Goal: Transaction & Acquisition: Purchase product/service

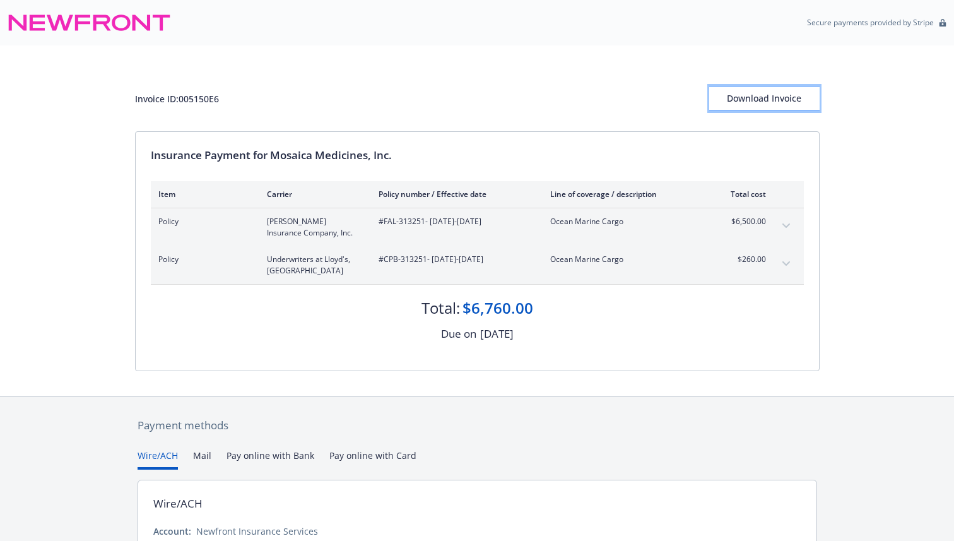
click at [746, 98] on div "Download Invoice" at bounding box center [764, 98] width 110 height 24
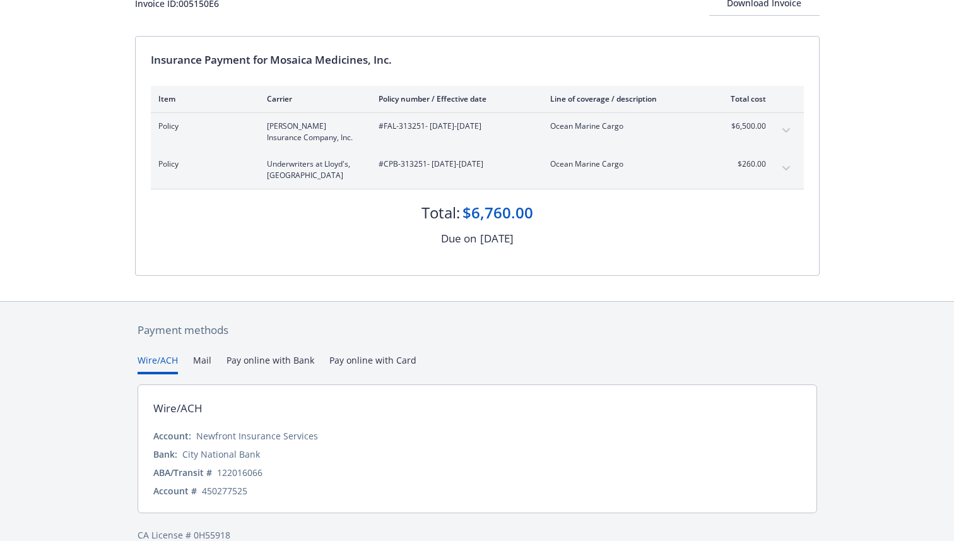
scroll to position [116, 0]
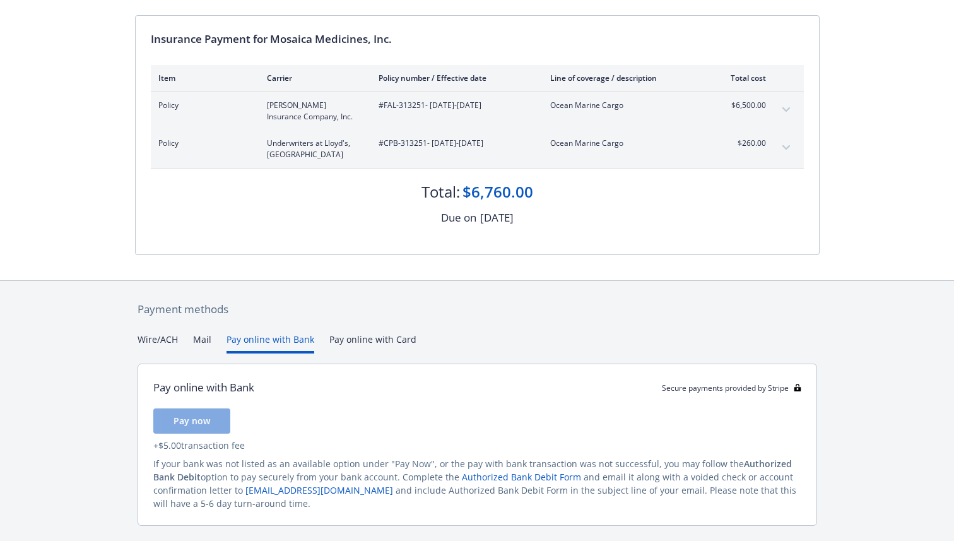
click at [249, 343] on button "Pay online with Bank" at bounding box center [271, 343] width 88 height 21
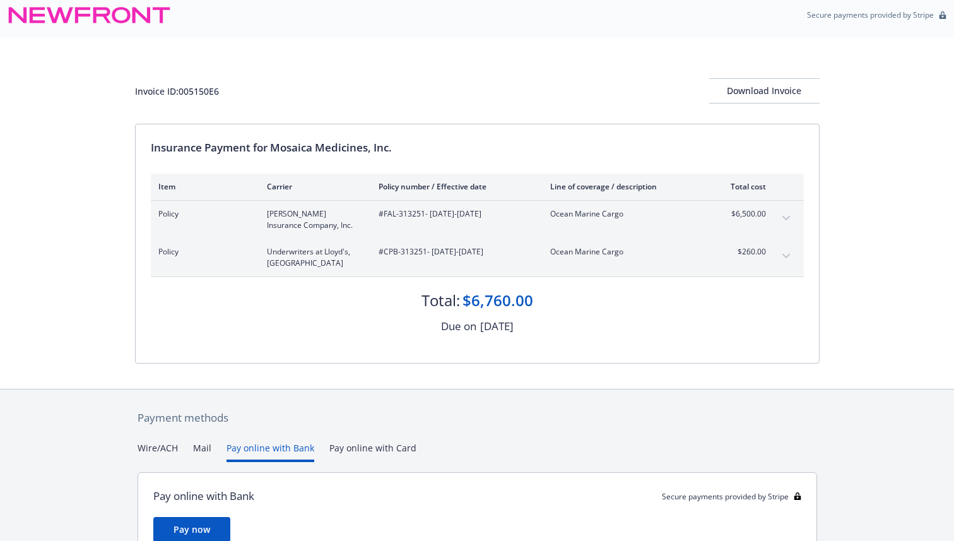
scroll to position [0, 0]
